Goal: Navigation & Orientation: Find specific page/section

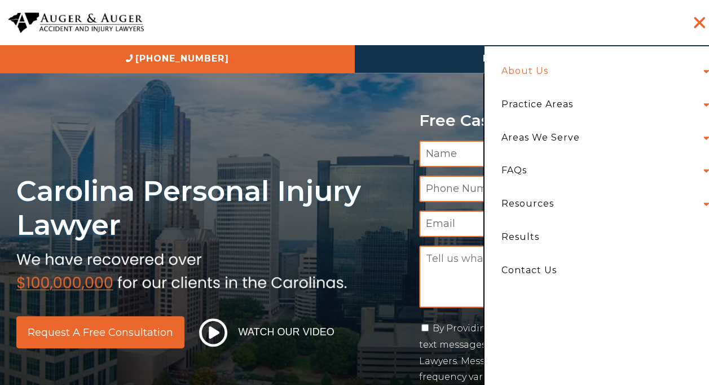
click at [541, 67] on link "About Us" at bounding box center [525, 71] width 64 height 33
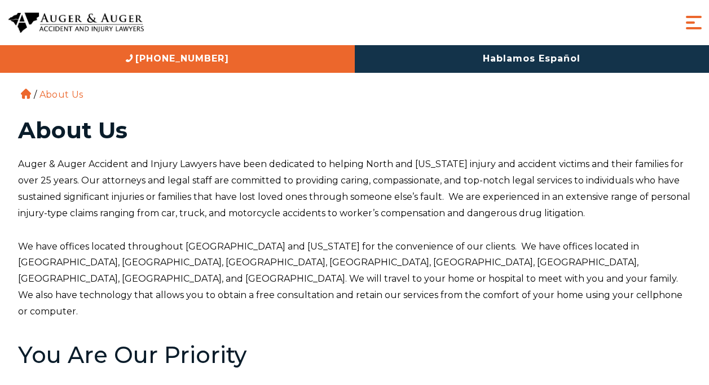
scroll to position [58, 0]
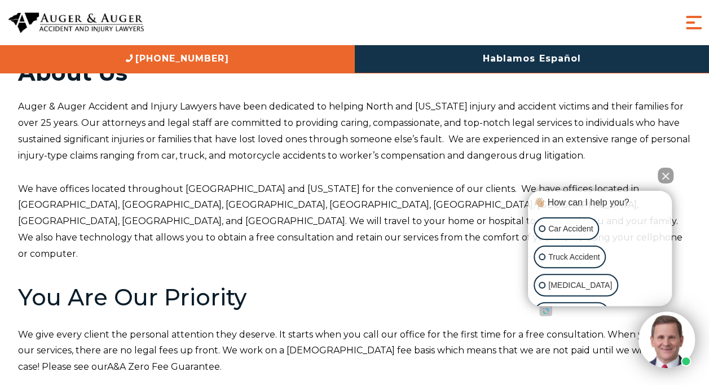
click at [692, 38] on div "About Us Attorneys [PERSON_NAME] [PERSON_NAME] [PERSON_NAME] [PERSON_NAME][GEOG…" at bounding box center [354, 22] width 709 height 45
click at [691, 15] on span "Menu" at bounding box center [694, 22] width 23 height 23
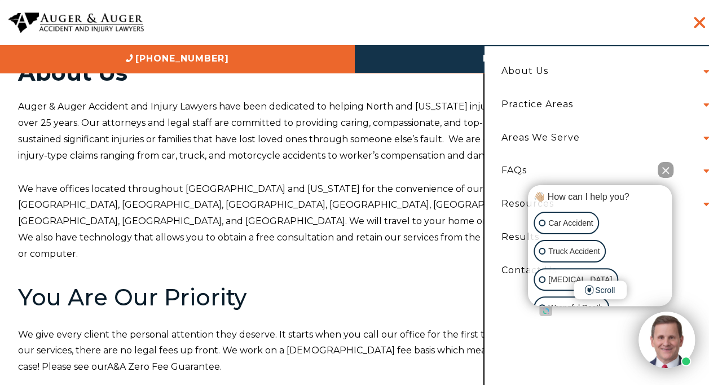
click at [707, 71] on li "About Us Attorneys [PERSON_NAME] [PERSON_NAME] [PERSON_NAME] [PERSON_NAME] [PER…" at bounding box center [602, 71] width 219 height 33
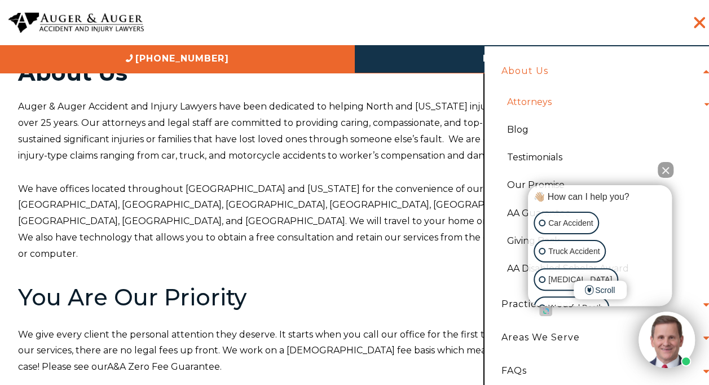
click at [539, 100] on link "Attorneys" at bounding box center [530, 102] width 62 height 28
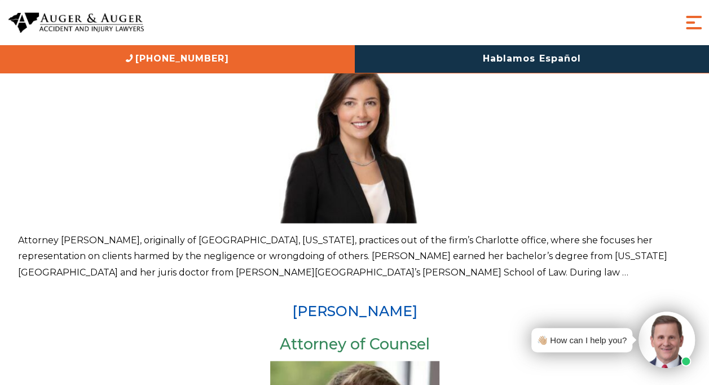
scroll to position [1185, 0]
